Goal: Navigation & Orientation: Find specific page/section

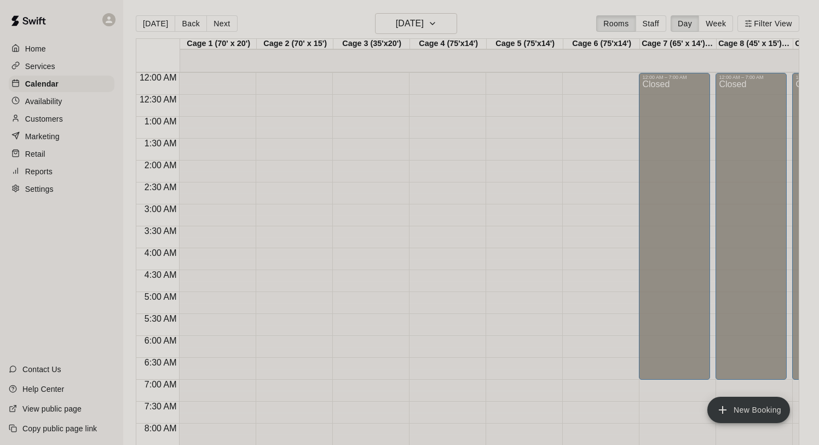
scroll to position [576, 0]
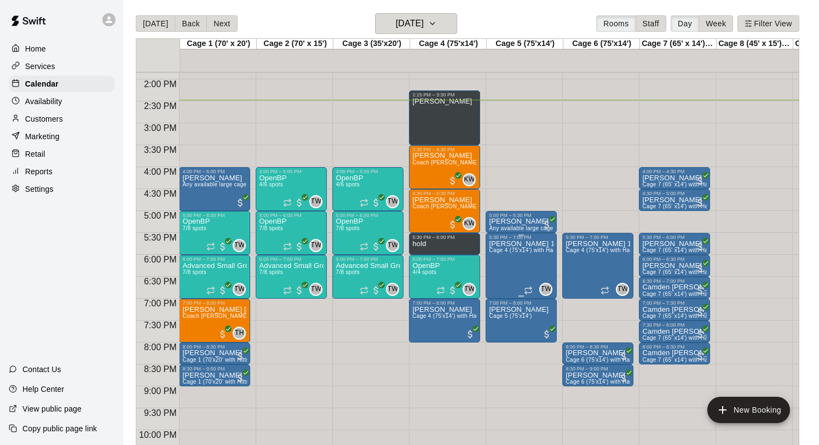
scroll to position [606, 0]
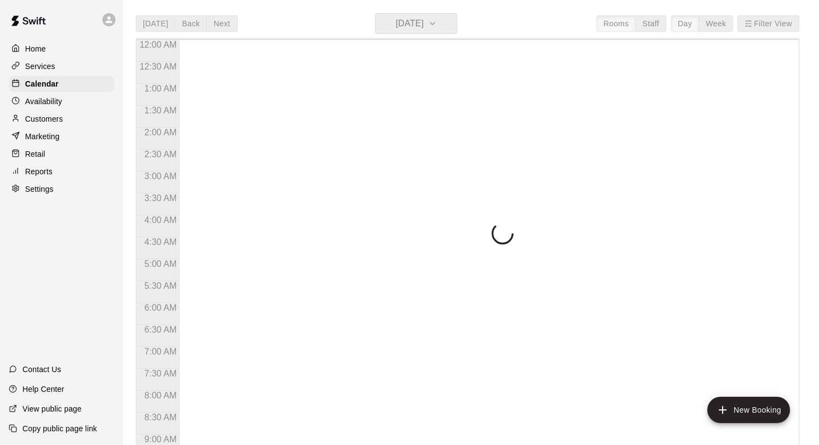
scroll to position [634, 0]
